Goal: Transaction & Acquisition: Download file/media

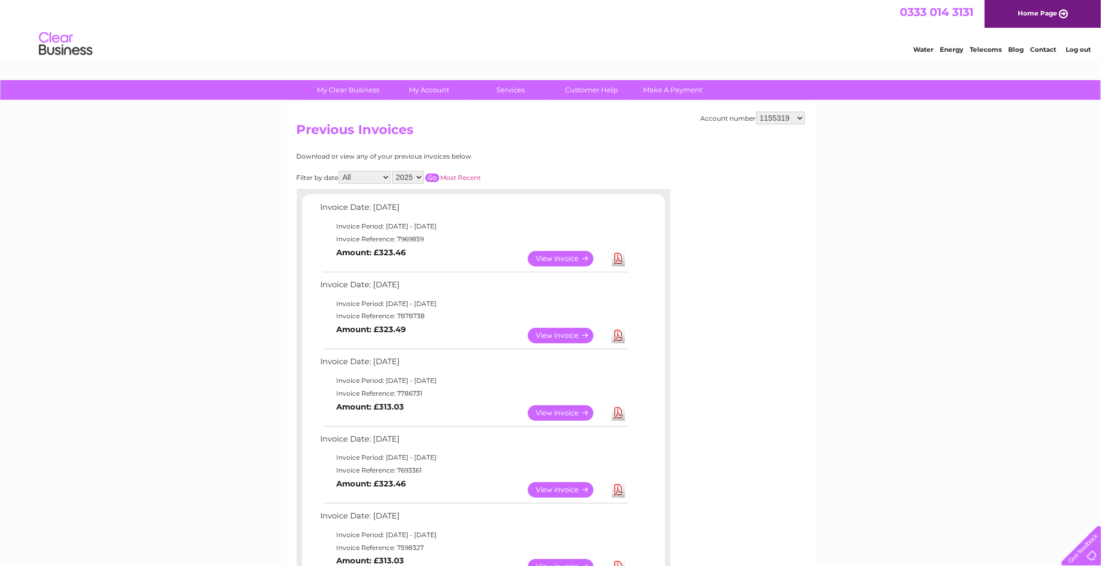
click at [408, 178] on select "2025 2024 2023 2022" at bounding box center [407, 177] width 31 height 13
select select "2024"
click at [393, 171] on select "2025 2024 2023 2022" at bounding box center [407, 177] width 31 height 13
click at [429, 171] on div "Filter by date All January February March April May June July August September …" at bounding box center [437, 177] width 280 height 13
click at [434, 180] on input "button" at bounding box center [432, 177] width 14 height 9
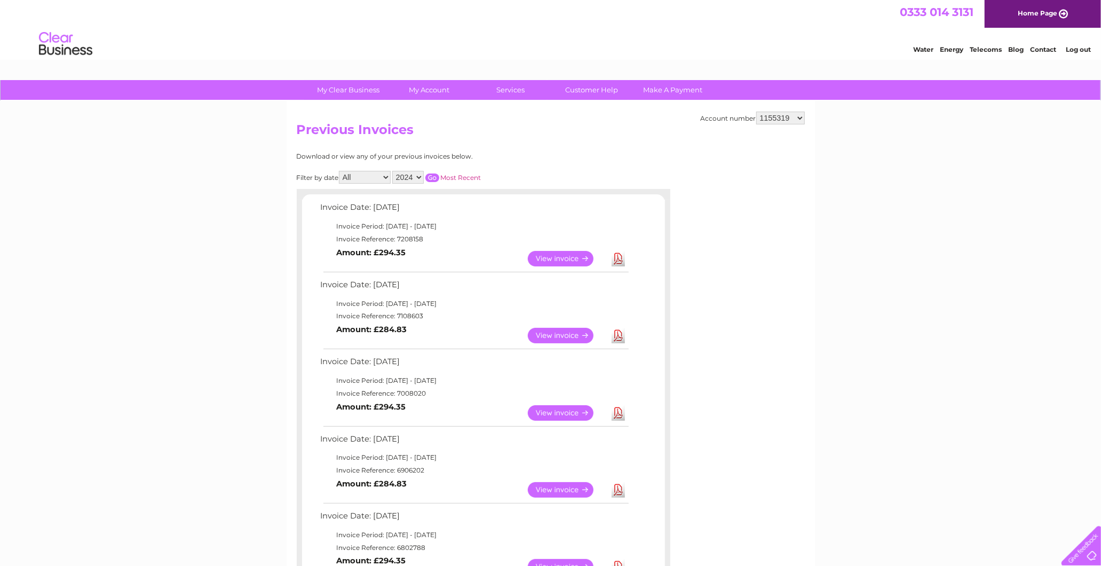
click at [616, 254] on link "Download" at bounding box center [617, 258] width 13 height 15
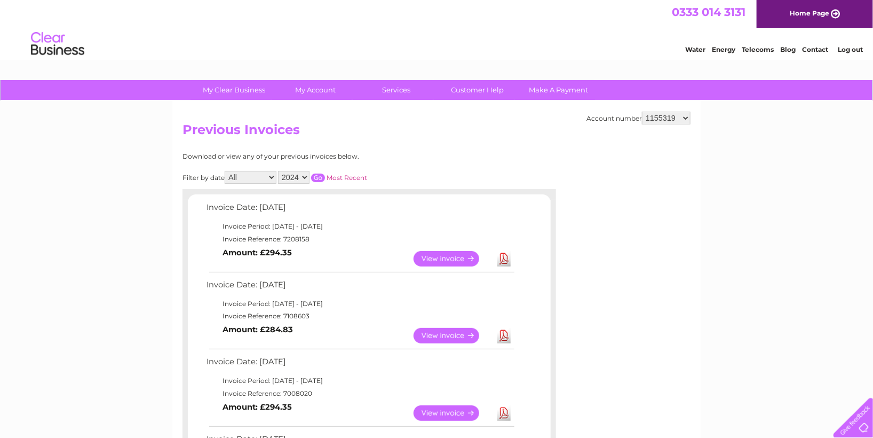
click at [662, 121] on select "925698 934462 934831 938572 941363 942374 952730 966731 966770 967205 971927 97…" at bounding box center [666, 118] width 49 height 13
drag, startPoint x: 665, startPoint y: 117, endPoint x: 672, endPoint y: 124, distance: 9.8
click at [665, 117] on select "925698 934462 934831 938572 941363 942374 952730 966731 966770 967205 971927 97…" at bounding box center [666, 118] width 49 height 13
select select "30315102"
click at [642, 112] on select "925698 934462 934831 938572 941363 942374 952730 966731 966770 967205 971927 97…" at bounding box center [666, 118] width 49 height 13
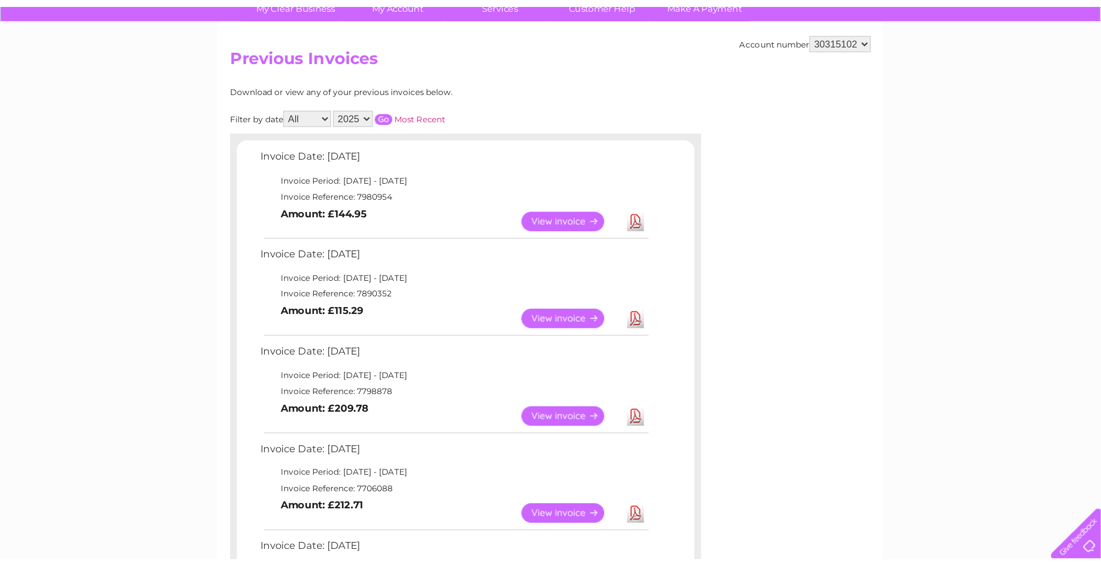
scroll to position [178, 0]
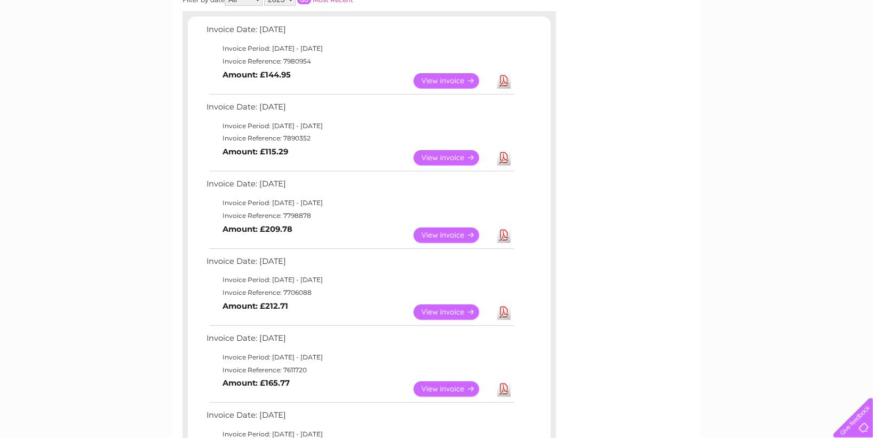
click at [504, 157] on link "Download" at bounding box center [503, 157] width 13 height 15
